Goal: Find specific fact

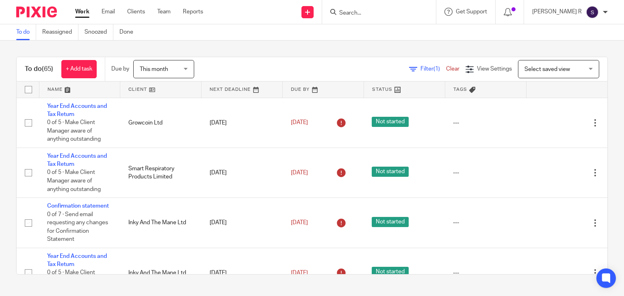
click at [373, 13] on input "Search" at bounding box center [374, 13] width 73 height 7
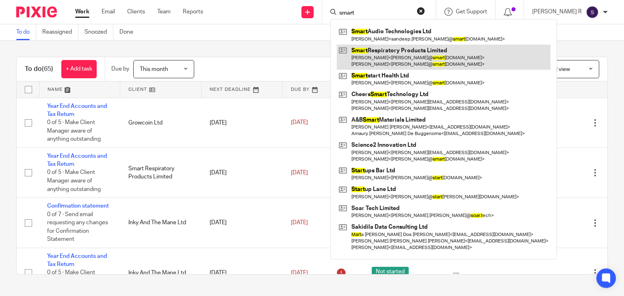
type input "smart"
click at [418, 56] on link at bounding box center [444, 57] width 214 height 25
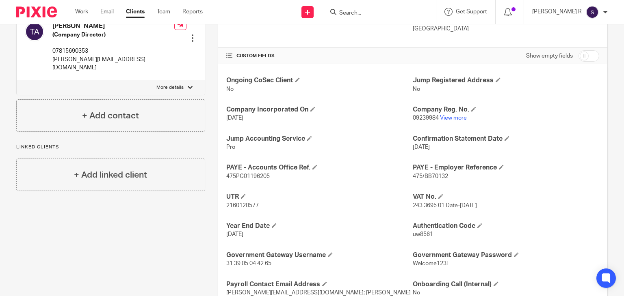
scroll to position [244, 0]
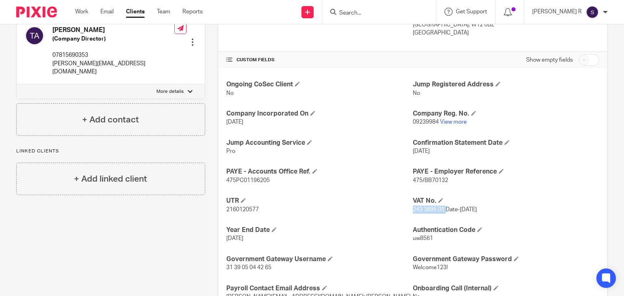
drag, startPoint x: 409, startPoint y: 210, endPoint x: 442, endPoint y: 210, distance: 32.5
click at [442, 210] on span "243 3695 01 Date-[DATE]" at bounding box center [445, 210] width 64 height 6
copy span "243 3695 01"
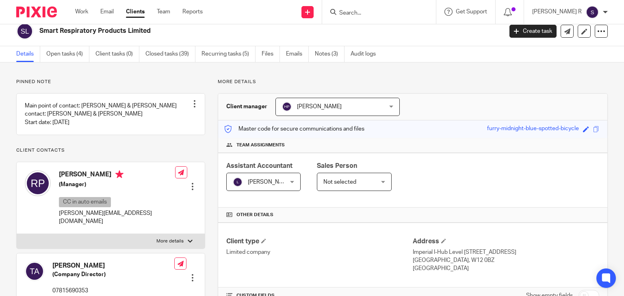
scroll to position [0, 0]
